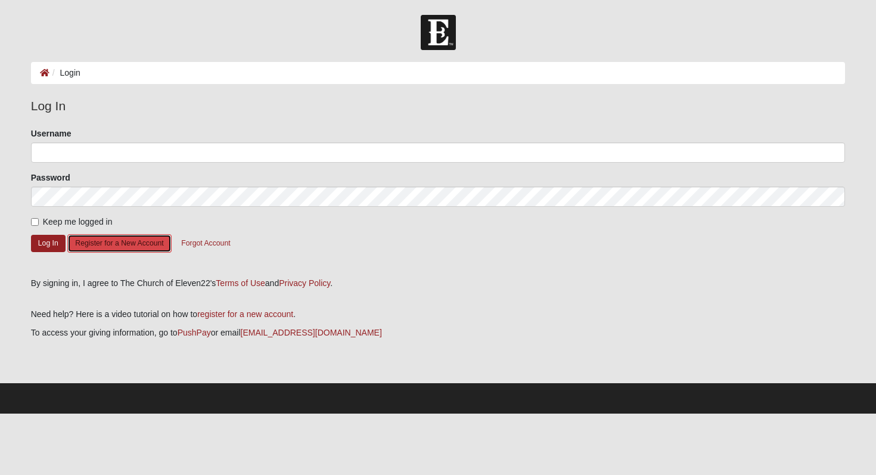
click at [107, 246] on button "Register for a New Account" at bounding box center [119, 243] width 104 height 18
